Goal: Transaction & Acquisition: Purchase product/service

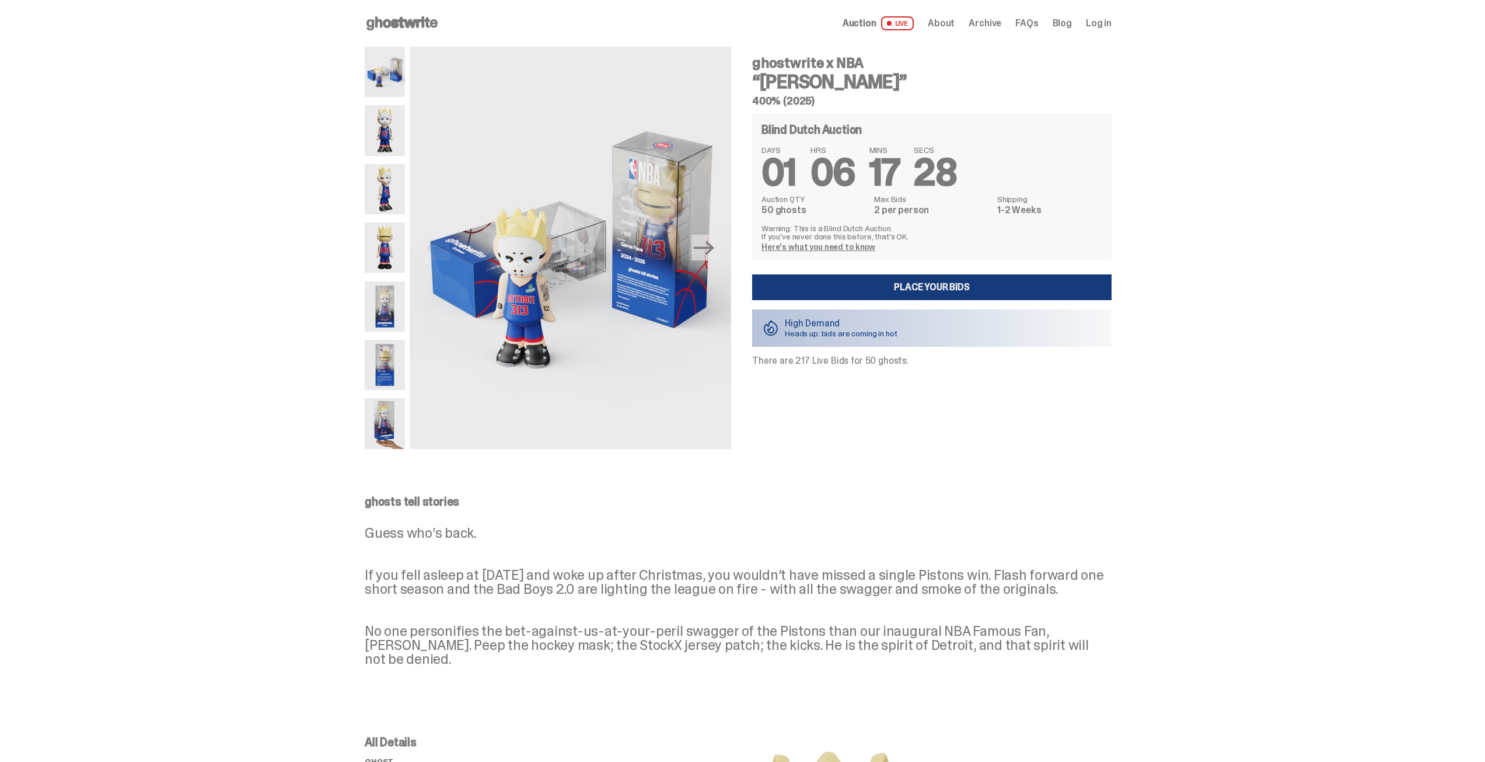
click at [953, 292] on link "Place your Bids" at bounding box center [931, 287] width 359 height 26
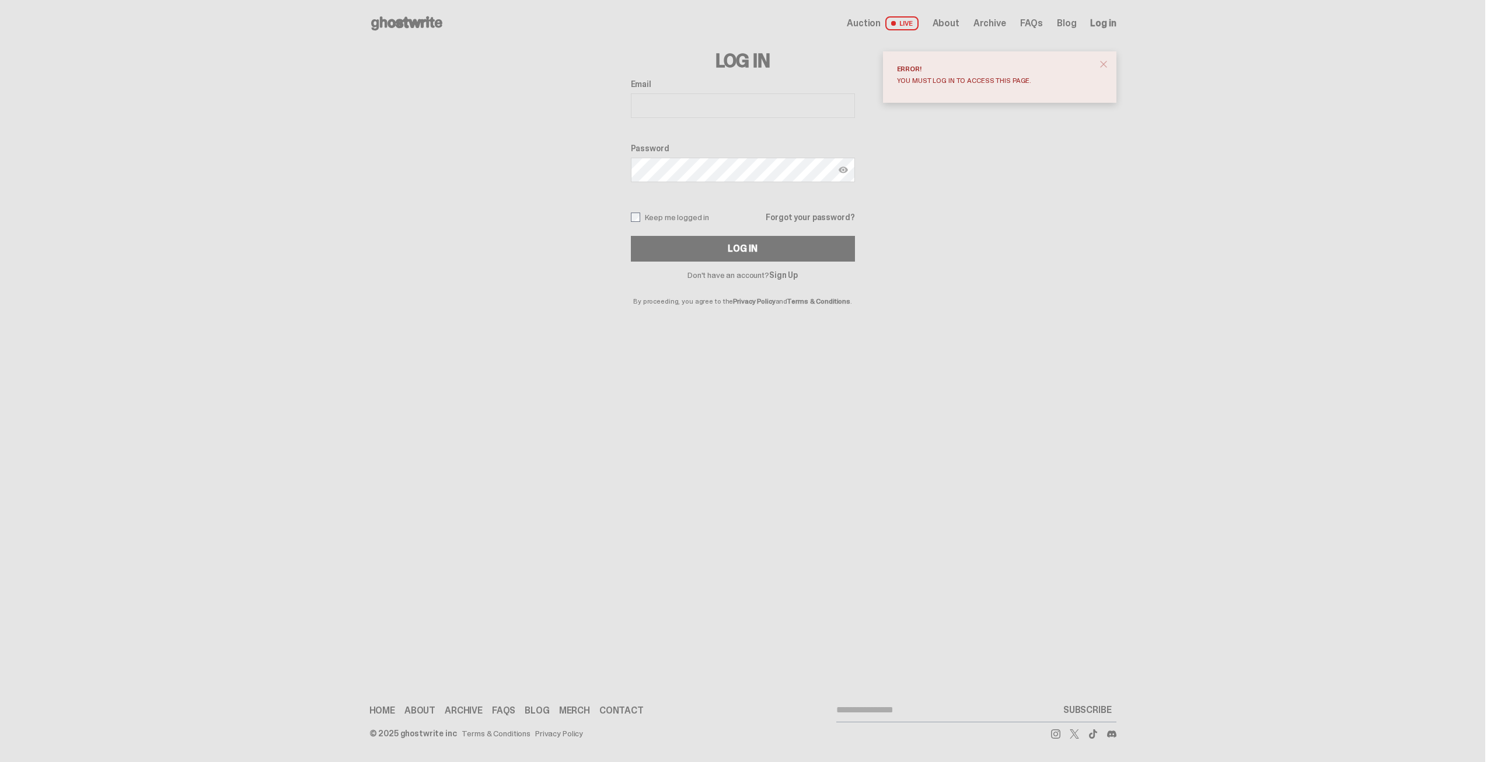
click at [686, 98] on input "Email" at bounding box center [743, 105] width 224 height 25
type input "**********"
click at [752, 244] on div "Log In" at bounding box center [742, 248] width 29 height 9
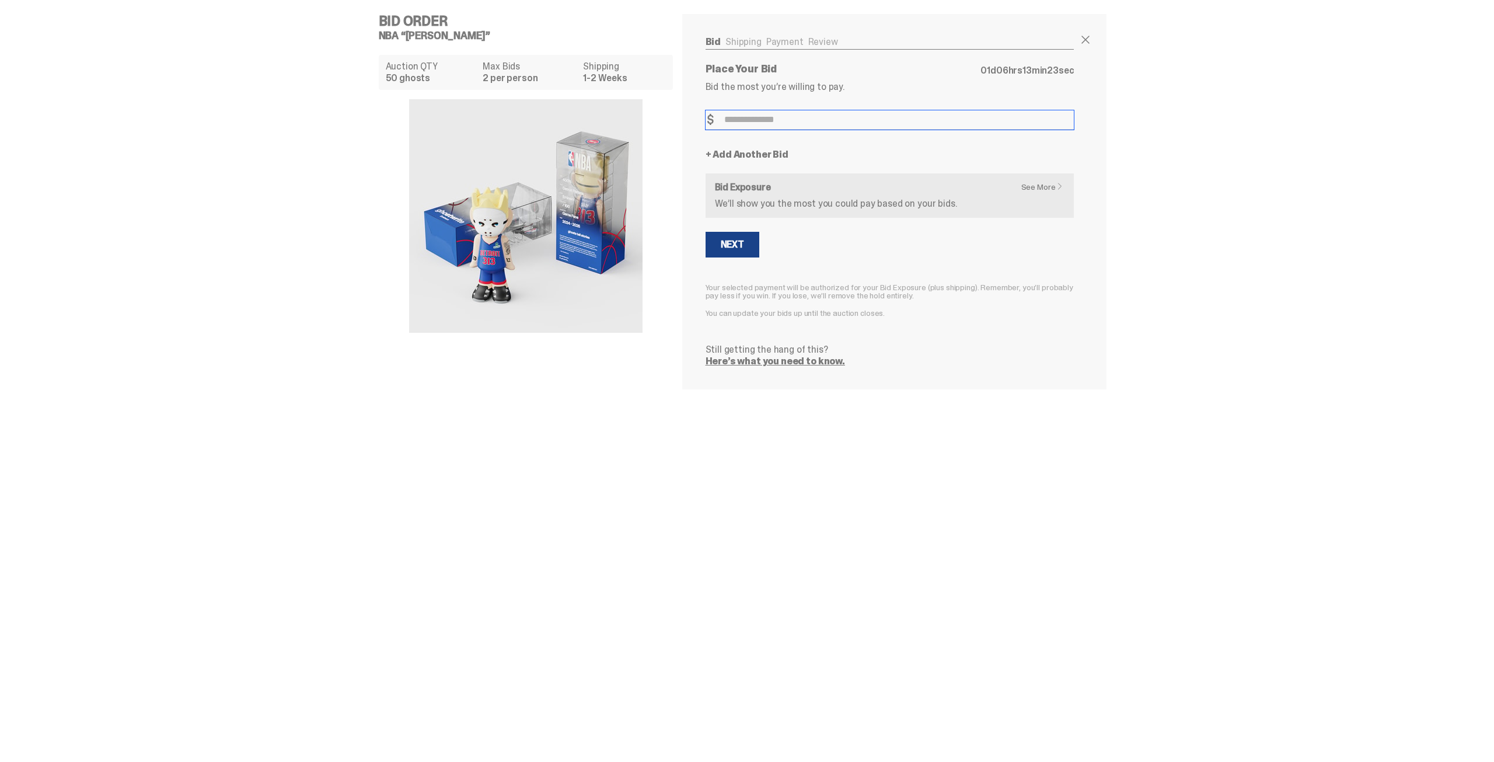
click at [756, 116] on input "Bid Amount" at bounding box center [889, 119] width 369 height 19
type input "****"
click at [729, 258] on div "Next" at bounding box center [732, 253] width 23 height 9
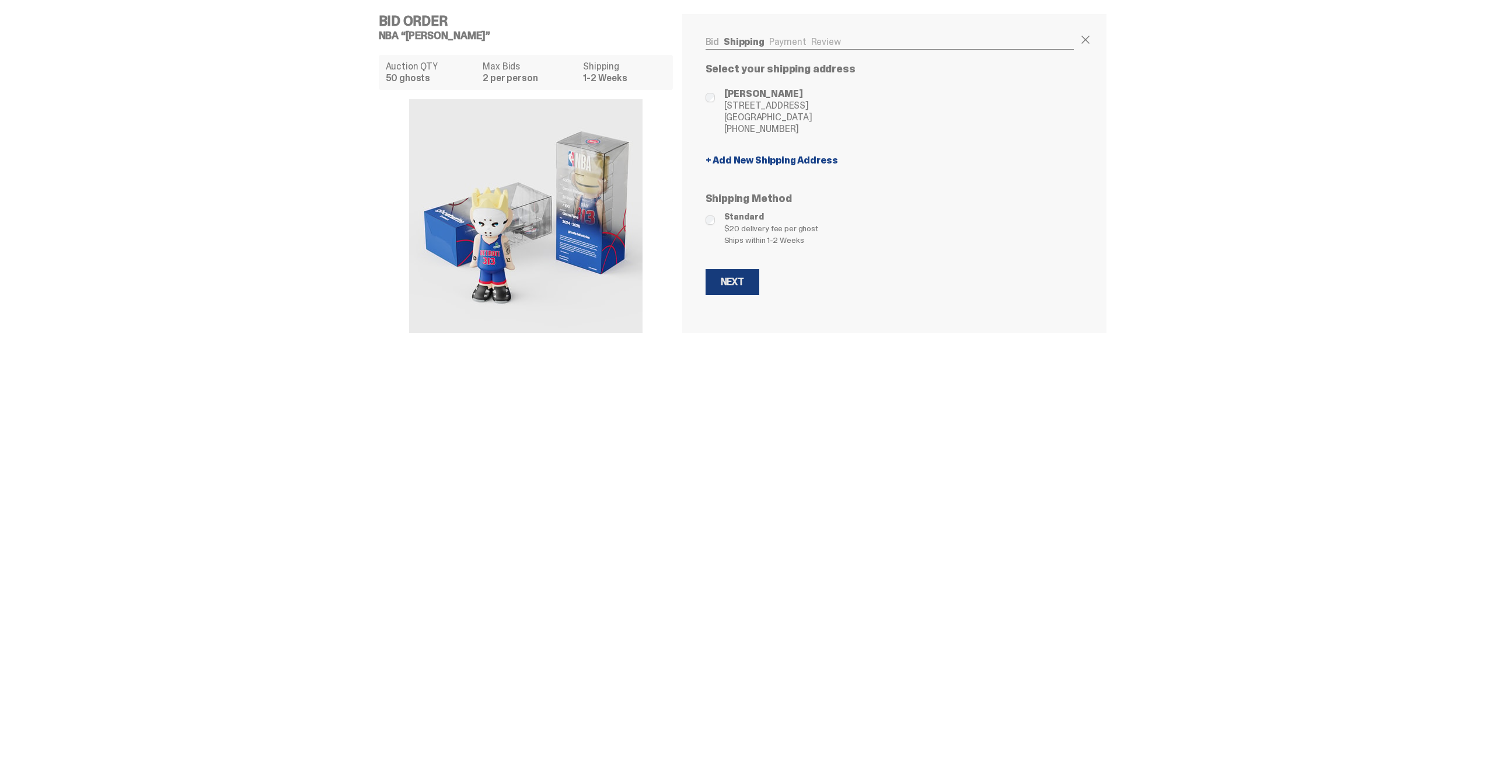
click at [734, 283] on div "Next" at bounding box center [732, 281] width 23 height 9
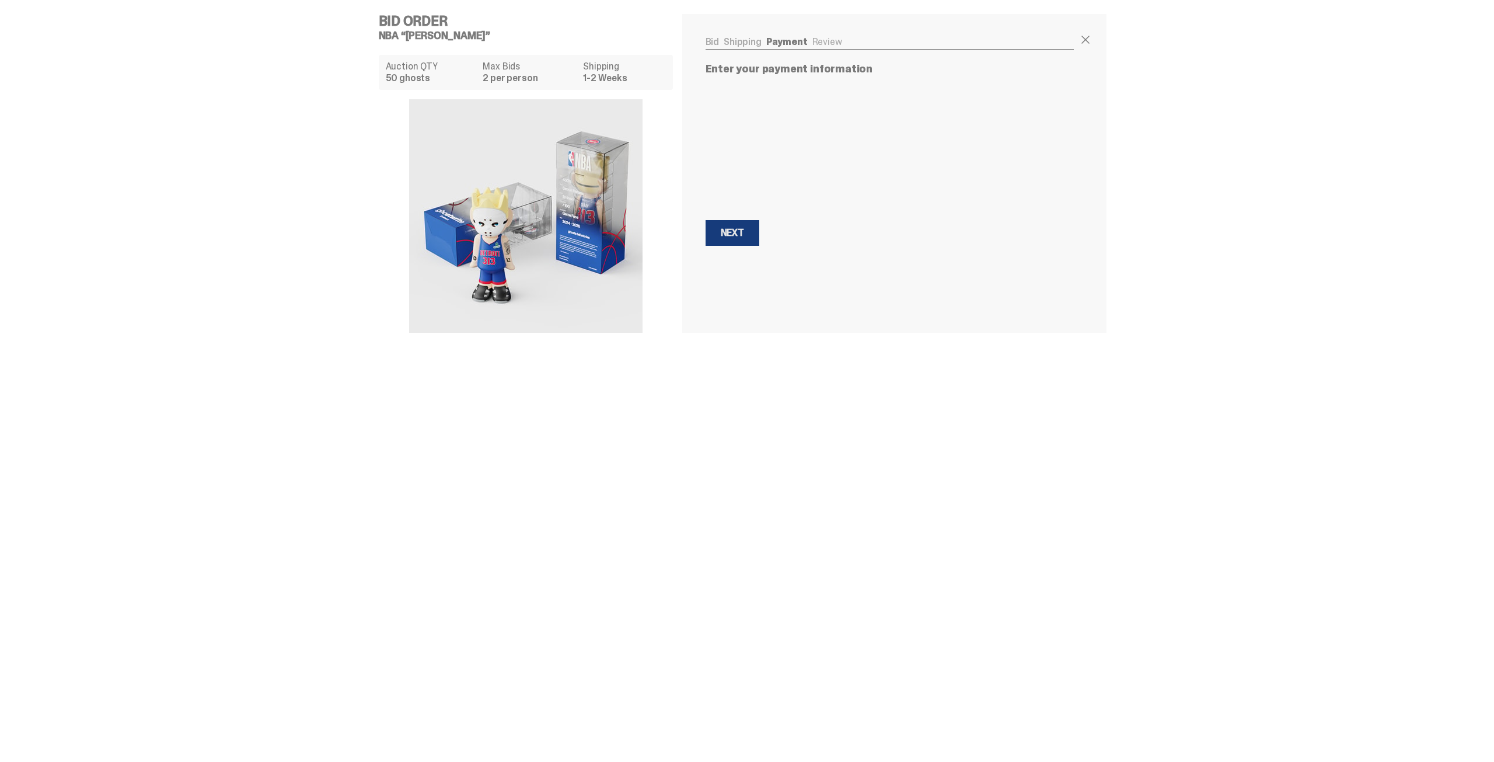
click at [731, 236] on div "Next" at bounding box center [732, 232] width 23 height 9
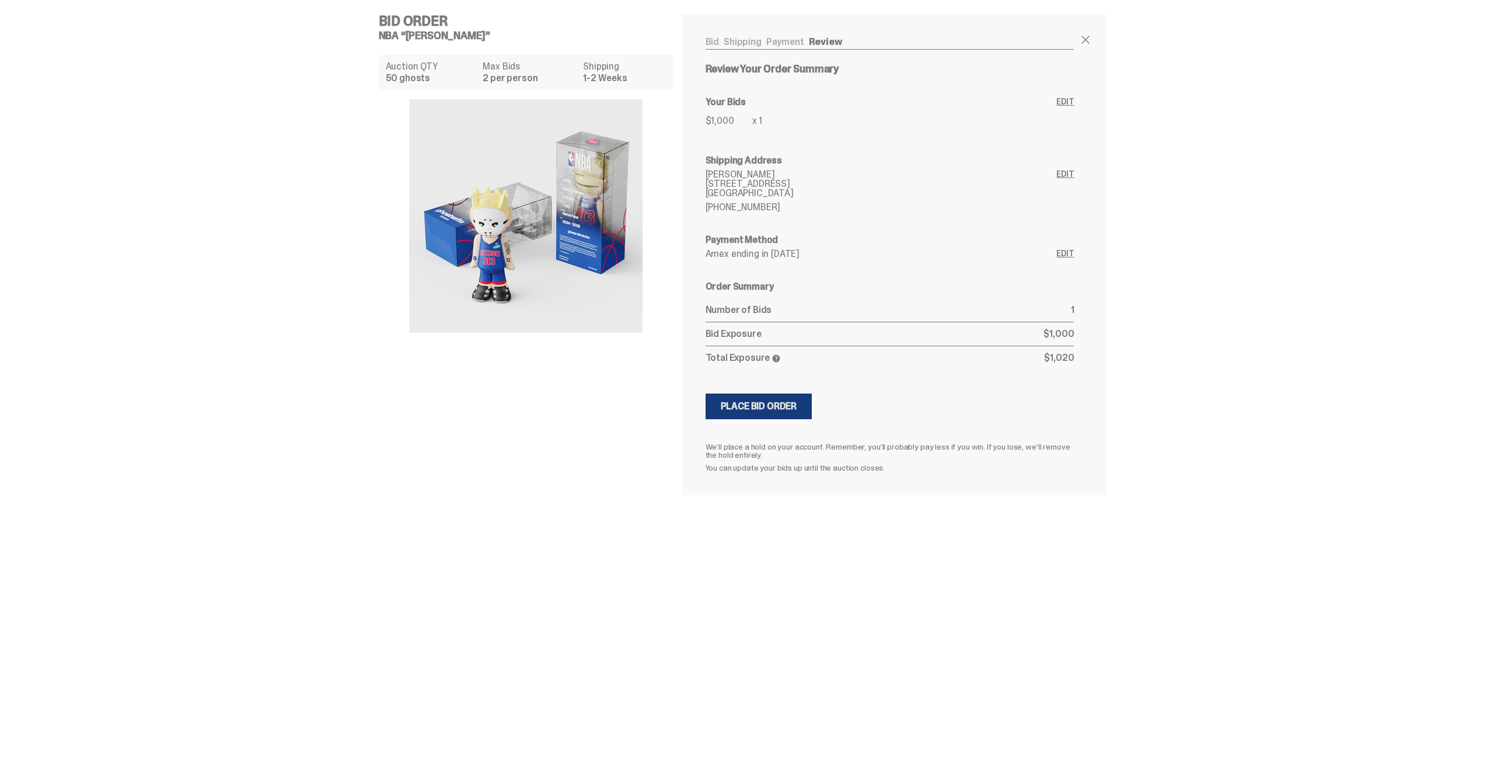
click at [781, 409] on div "Place Bid Order" at bounding box center [759, 405] width 76 height 9
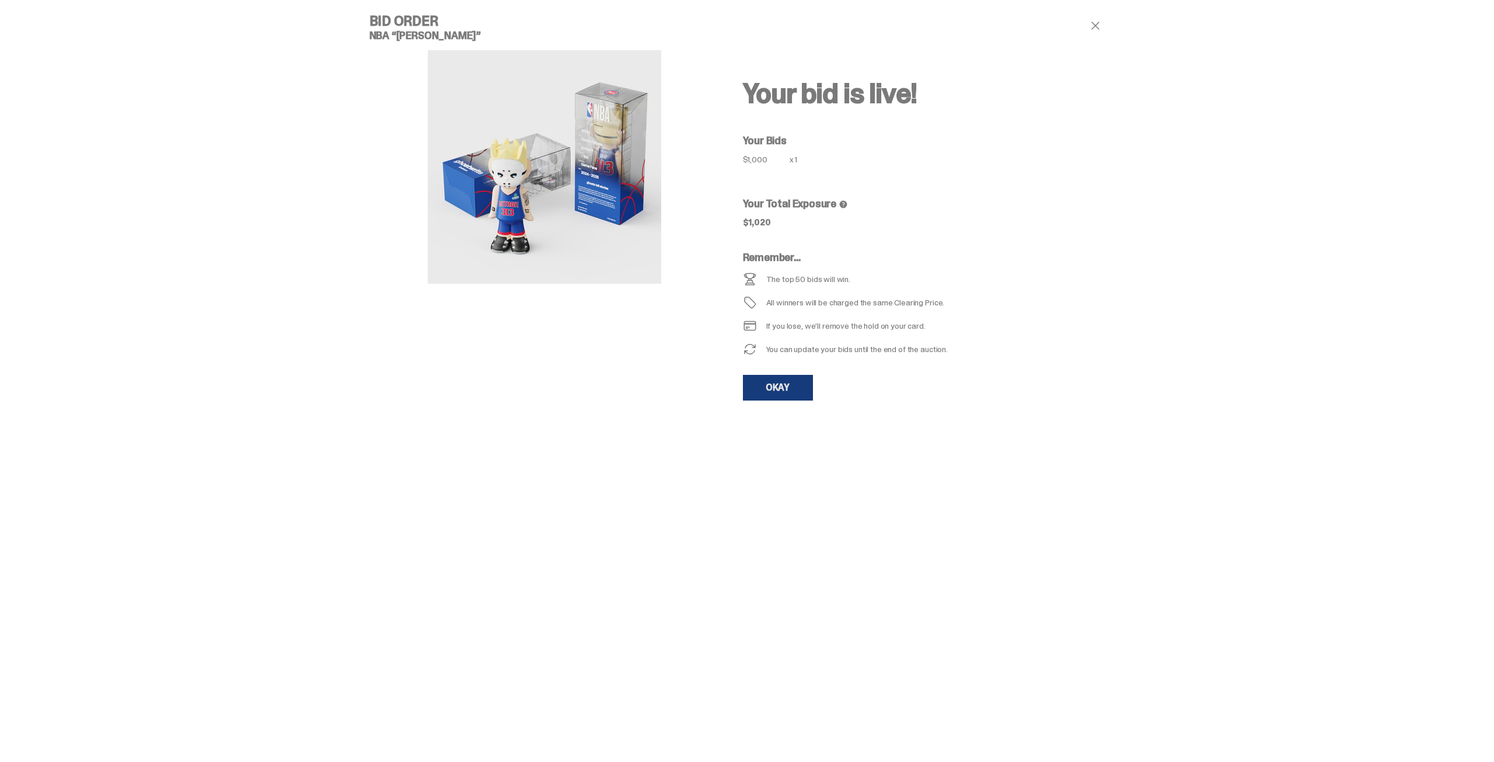
click at [784, 386] on link "OKAY" at bounding box center [778, 388] width 70 height 26
